Goal: Task Accomplishment & Management: Complete application form

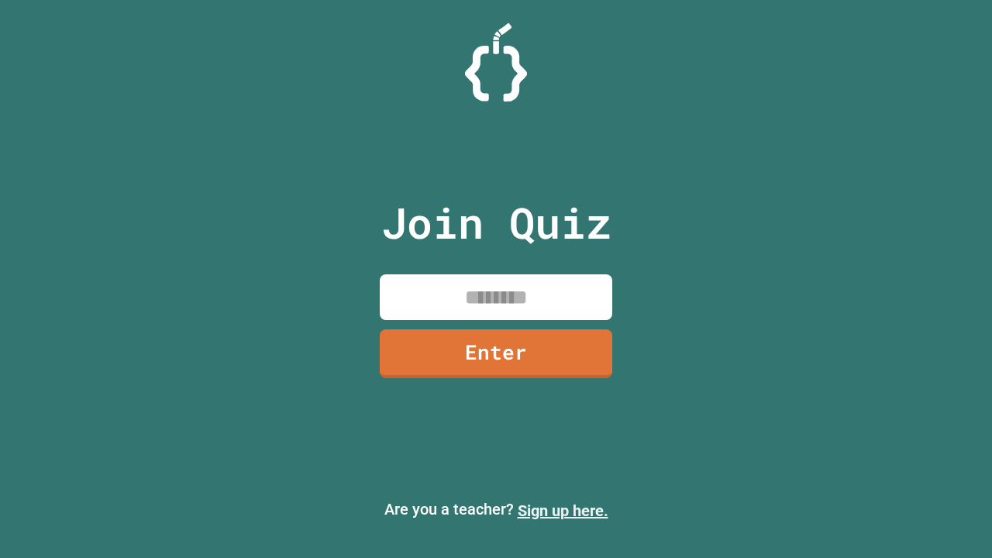
click at [563, 511] on link "Sign up here." at bounding box center [563, 510] width 91 height 19
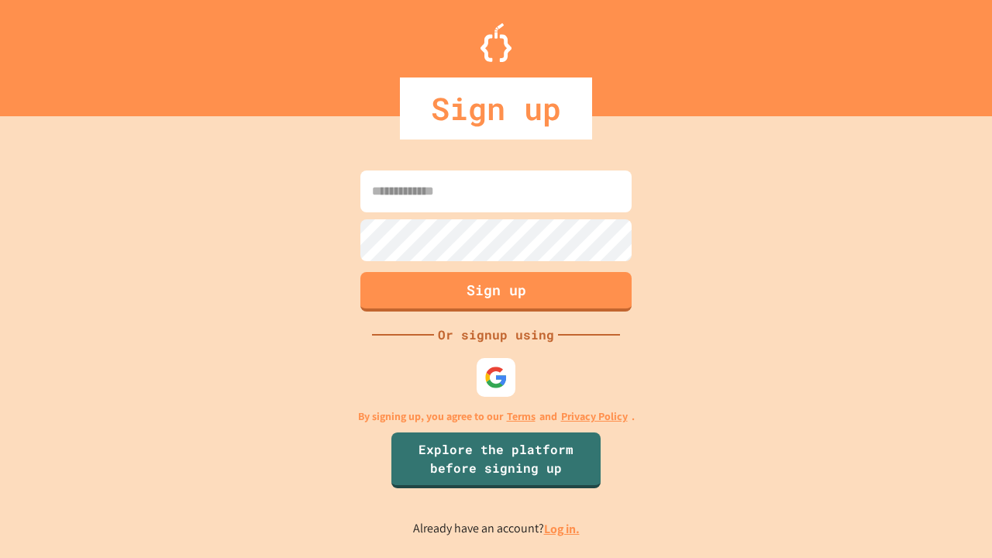
click at [563, 528] on link "Log in." at bounding box center [562, 529] width 36 height 16
